Goal: Transaction & Acquisition: Purchase product/service

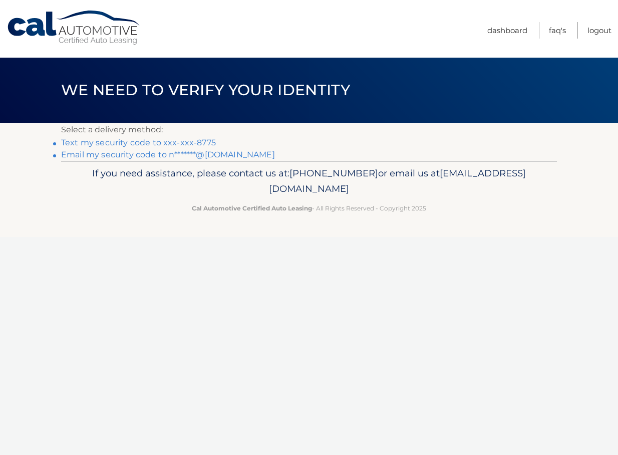
click at [205, 155] on link "Email my security code to n*******@gmail.com" at bounding box center [168, 155] width 214 height 10
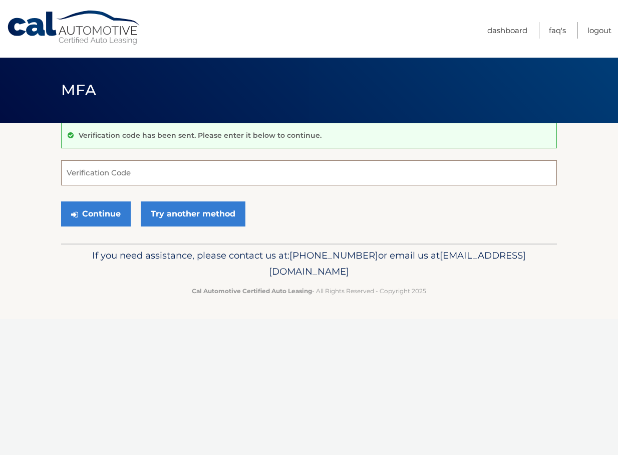
click at [284, 170] on input "Verification Code" at bounding box center [309, 172] width 496 height 25
paste input "586458"
type input "586458"
click at [104, 207] on button "Continue" at bounding box center [96, 213] width 70 height 25
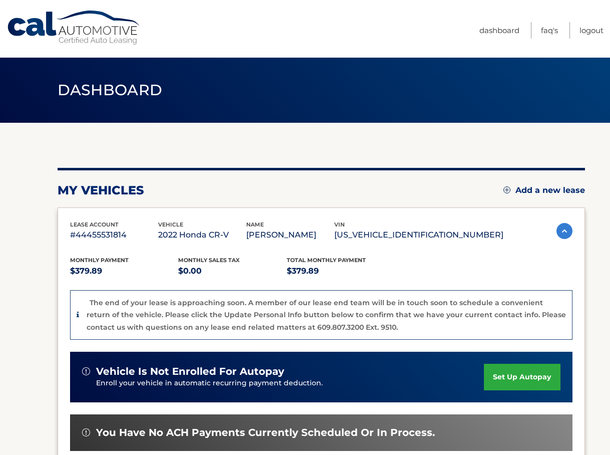
click at [413, 135] on div "my vehicles Add a new lease lease account #44455531814 vehicle 2022 Honda CR-V …" at bounding box center [322, 358] width 528 height 470
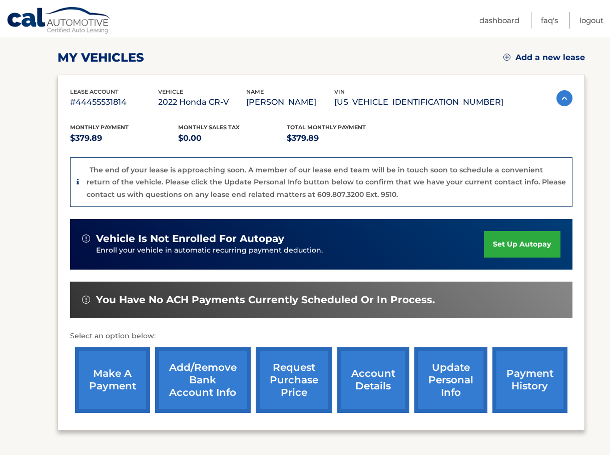
scroll to position [150, 0]
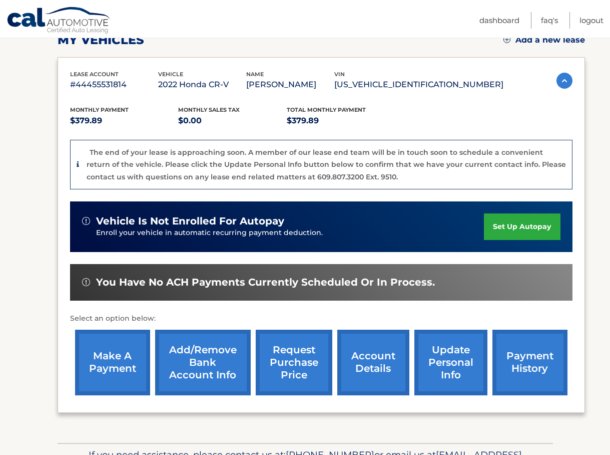
click at [95, 352] on link "make a payment" at bounding box center [112, 362] width 75 height 66
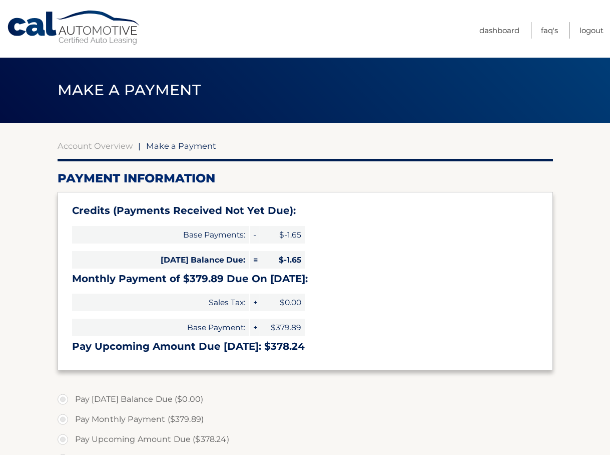
type input "378.24"
select select "ZDAzMWUwYjctZjY3NS00MmQ0LWI1ODctY2M5ZDQzZTY4YWE3"
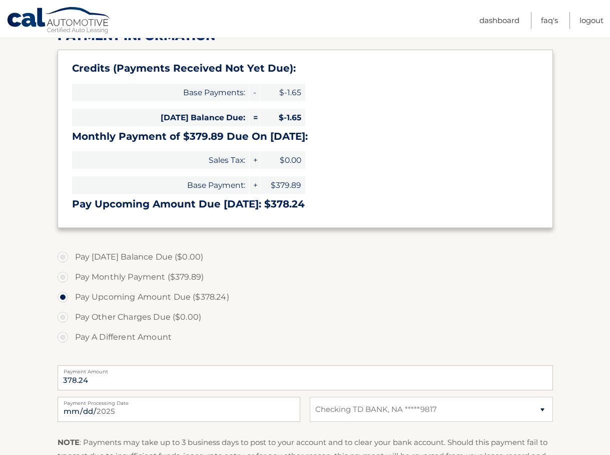
scroll to position [250, 0]
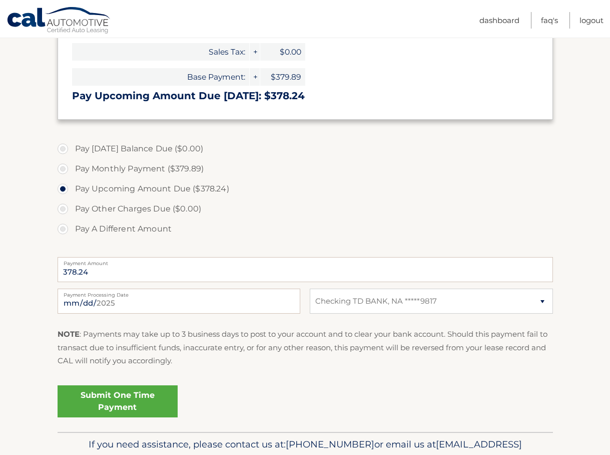
click at [143, 209] on label "Pay Other Charges Due ($0.00)" at bounding box center [306, 209] width 496 height 20
click at [81, 228] on label "Pay A Different Amount" at bounding box center [306, 229] width 496 height 20
click at [72, 228] on input "Pay A Different Amount" at bounding box center [67, 227] width 10 height 16
radio input "true"
click at [134, 266] on input "Payment Amount" at bounding box center [306, 269] width 496 height 25
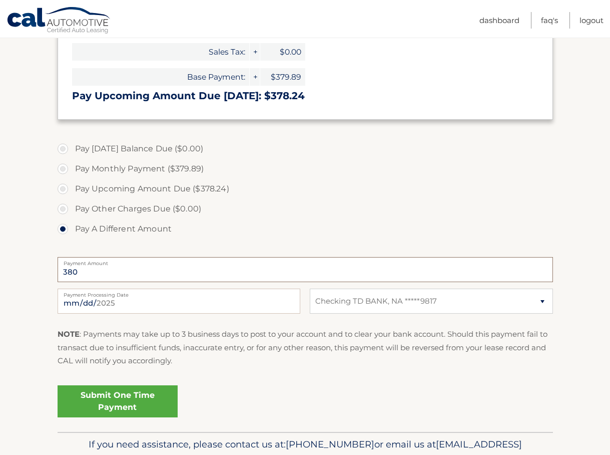
type input "380"
click at [114, 302] on input "2025-08-15" at bounding box center [179, 300] width 243 height 25
click at [346, 375] on fieldset "Pay Today's Balance Due ($0.00) Pay Monthly Payment ($379.89) Pay Upcoming Amou…" at bounding box center [306, 284] width 496 height 296
click at [244, 309] on input "2025-08-15" at bounding box center [179, 300] width 243 height 25
type input "2025-08-21"
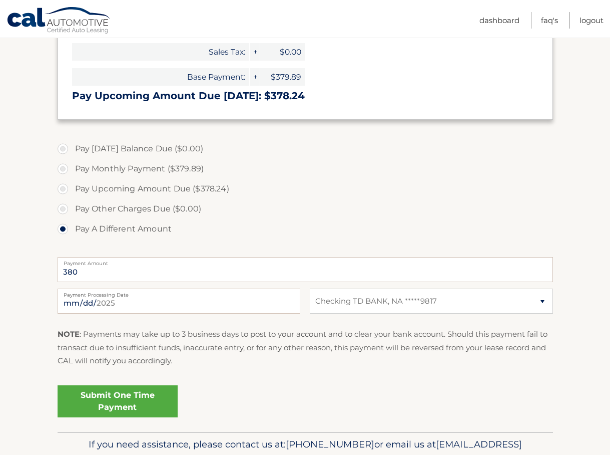
click at [118, 395] on link "Submit One Time Payment" at bounding box center [118, 401] width 120 height 32
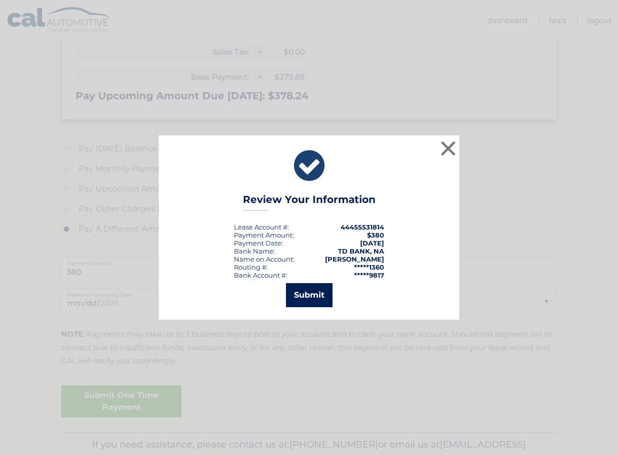
click at [299, 301] on button "Submit" at bounding box center [309, 295] width 47 height 24
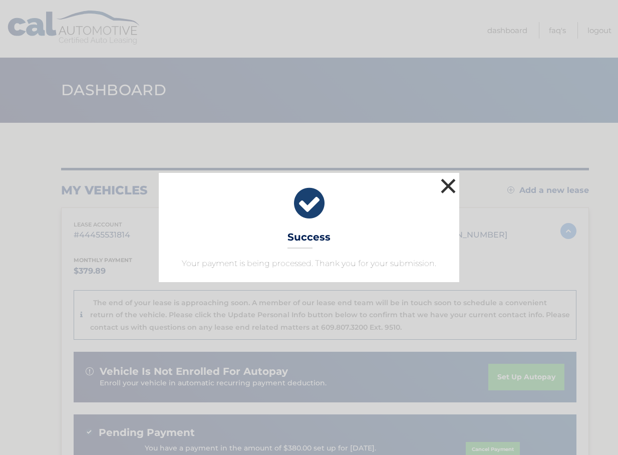
click at [450, 183] on button "×" at bounding box center [448, 186] width 20 height 20
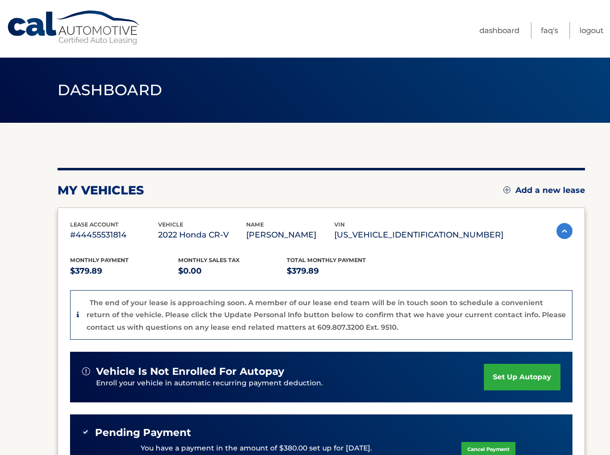
click at [333, 179] on div "my vehicles Add a new lease lease account #44455531814 vehicle 2022 Honda CR-V …" at bounding box center [322, 375] width 528 height 414
